Goal: Task Accomplishment & Management: Manage account settings

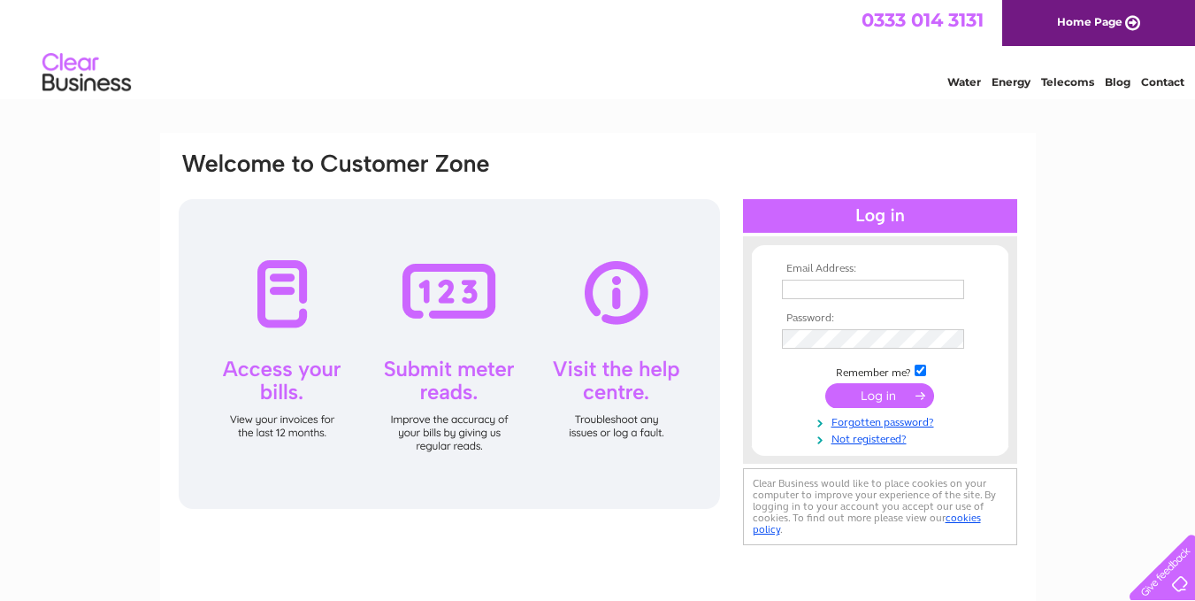
click at [801, 283] on input "text" at bounding box center [873, 289] width 182 height 19
type input "[EMAIL_ADDRESS][DOMAIN_NAME]"
click at [868, 400] on input "submit" at bounding box center [879, 397] width 109 height 25
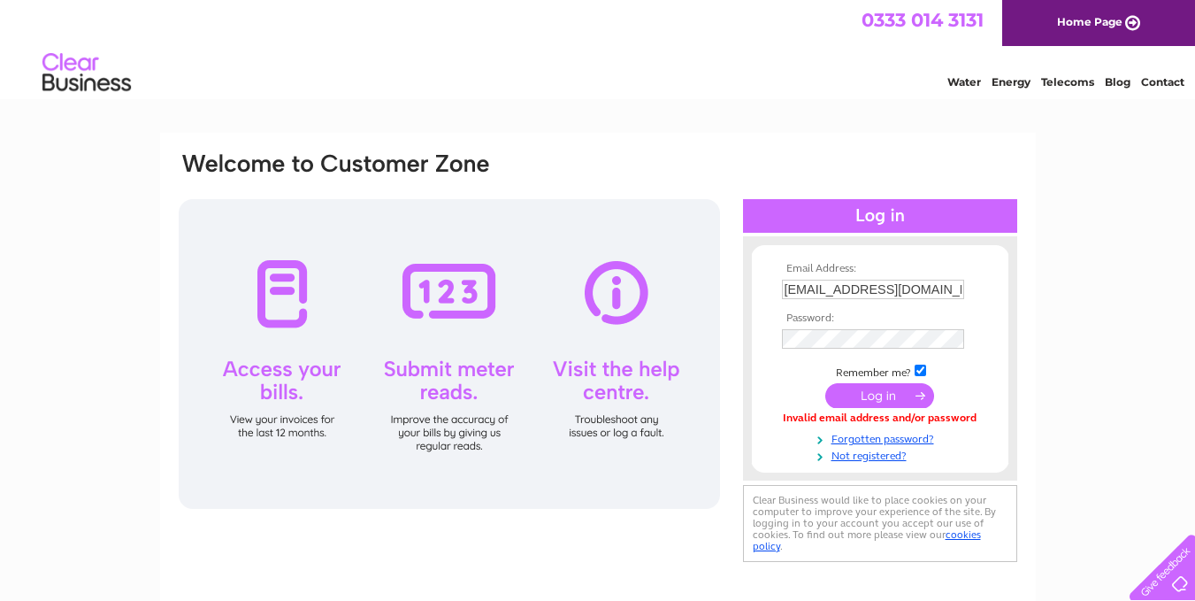
click at [857, 392] on input "submit" at bounding box center [879, 395] width 109 height 25
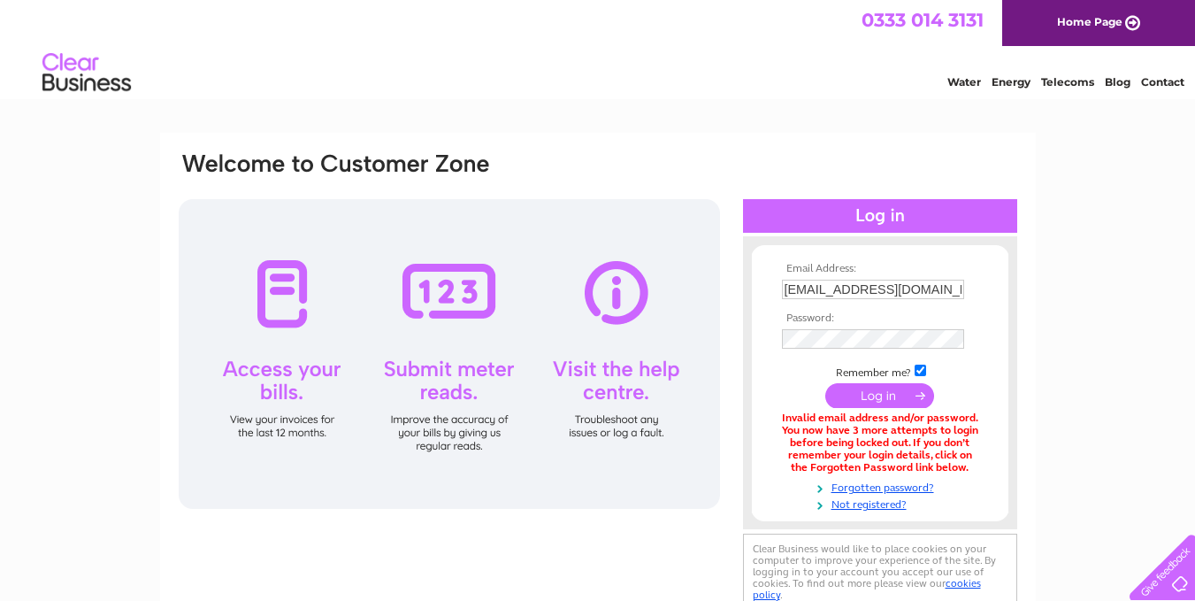
click at [881, 395] on input "submit" at bounding box center [879, 395] width 109 height 25
